Goal: Check status: Check status

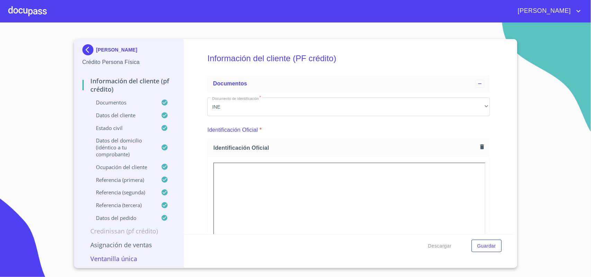
scroll to position [87, 0]
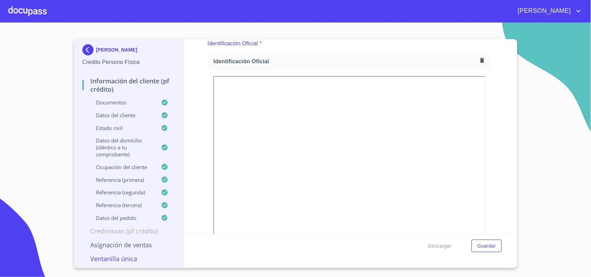
click at [44, 14] on div at bounding box center [27, 11] width 38 height 22
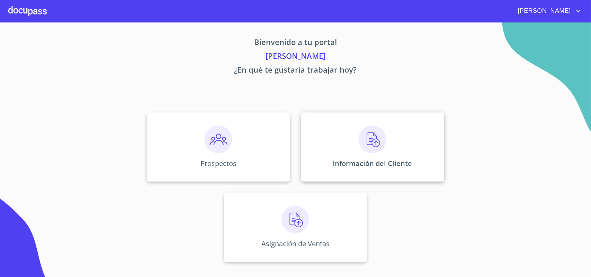
click at [351, 161] on p "Información del Cliente" at bounding box center [372, 163] width 79 height 9
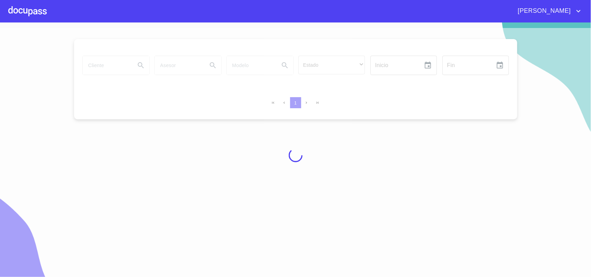
click at [111, 71] on div at bounding box center [295, 155] width 591 height 255
click at [115, 66] on div at bounding box center [295, 155] width 591 height 255
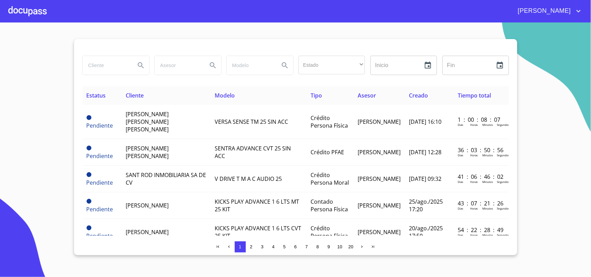
click at [115, 66] on input "search" at bounding box center [106, 65] width 47 height 19
type input "[PERSON_NAME]"
click at [144, 61] on icon "Search" at bounding box center [141, 65] width 8 height 8
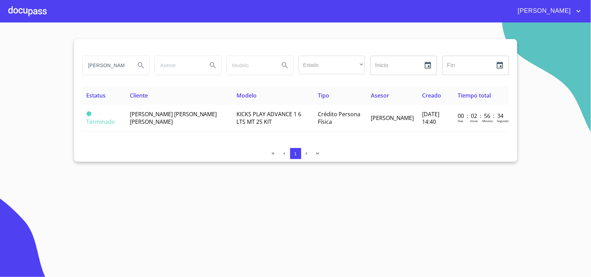
click at [243, 116] on span "KICKS PLAY ADVANCE 1 6 LTS MT 25 KIT" at bounding box center [268, 117] width 65 height 15
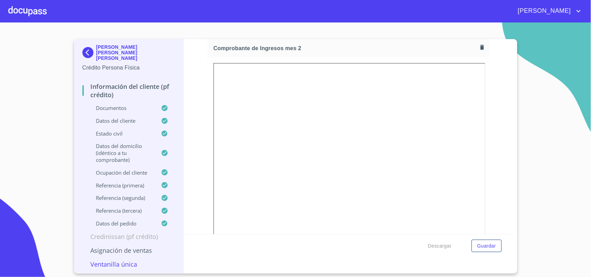
scroll to position [995, 0]
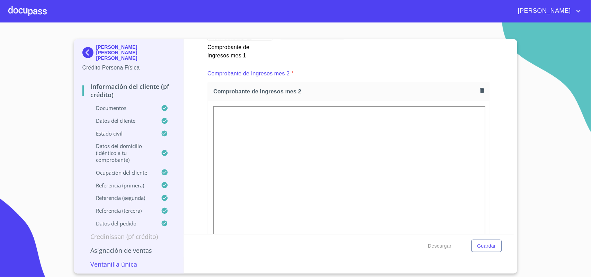
click at [479, 92] on icon "button" at bounding box center [482, 90] width 7 height 7
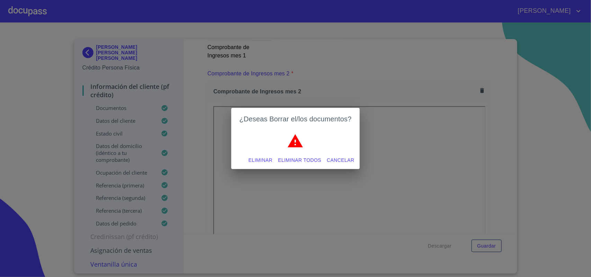
click at [334, 164] on span "Cancelar" at bounding box center [340, 160] width 27 height 9
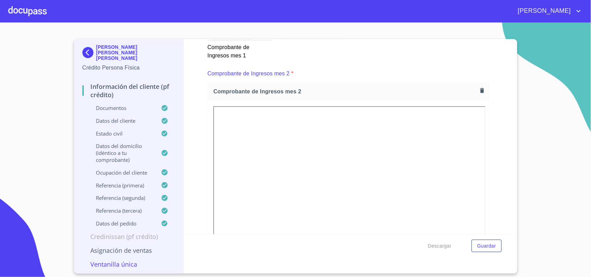
click at [38, 14] on div at bounding box center [27, 11] width 38 height 22
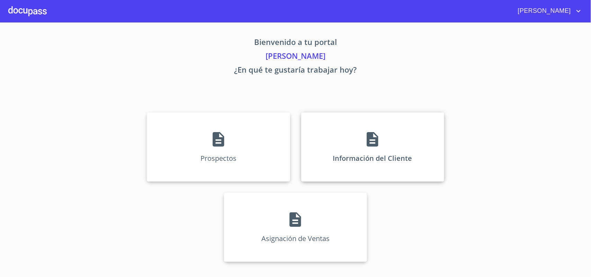
click at [357, 130] on div "Información del Cliente" at bounding box center [372, 146] width 143 height 69
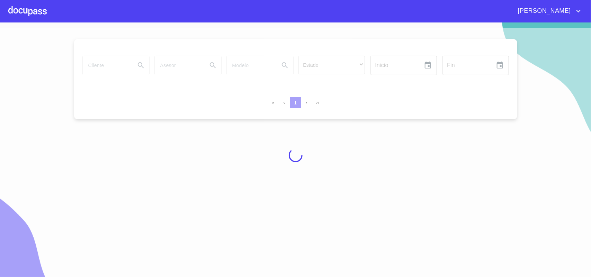
click at [117, 64] on div at bounding box center [295, 155] width 591 height 255
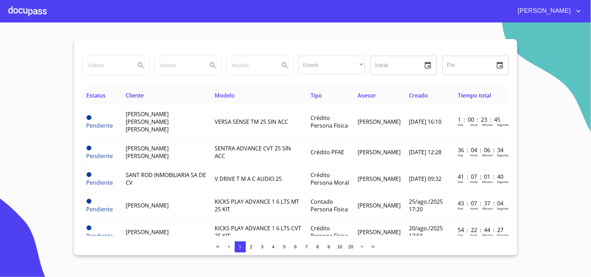
click at [117, 64] on input "search" at bounding box center [106, 65] width 47 height 19
type input "[PERSON_NAME]"
click at [142, 61] on icon "Search" at bounding box center [141, 65] width 8 height 8
